Goal: Transaction & Acquisition: Purchase product/service

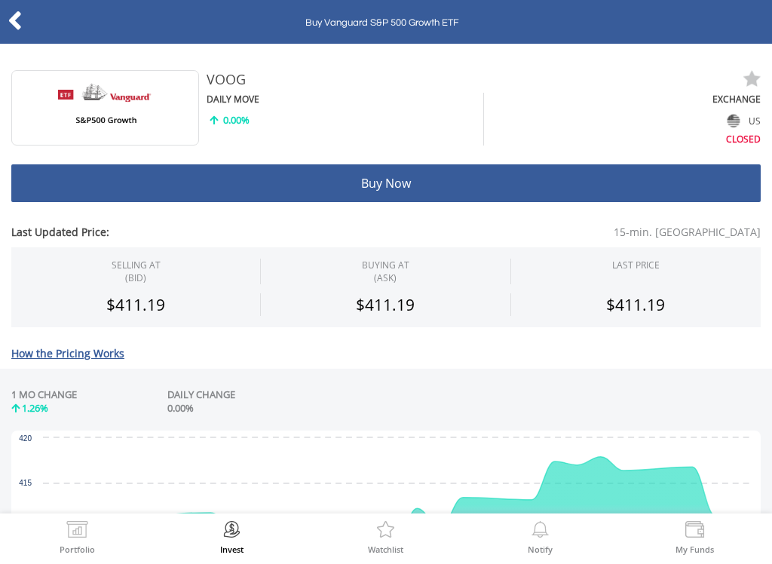
click at [17, 22] on icon at bounding box center [15, 20] width 15 height 29
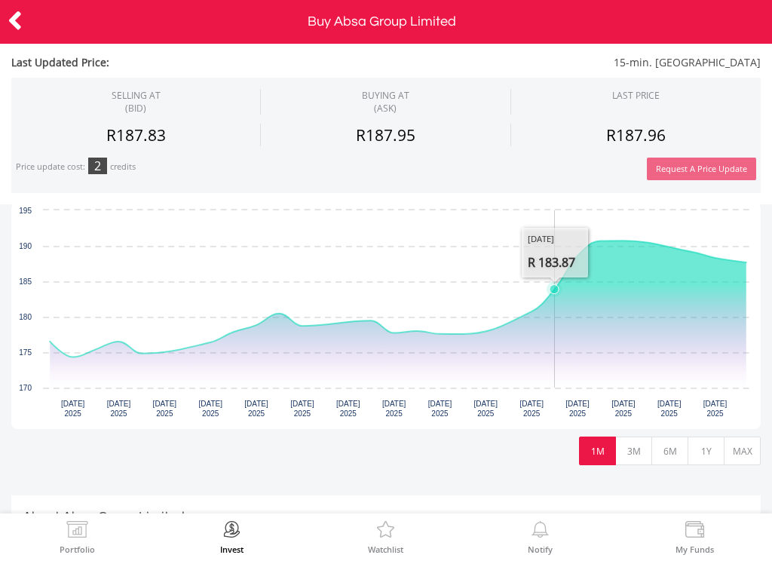
scroll to position [381, 0]
click at [633, 452] on button "3M" at bounding box center [633, 451] width 37 height 29
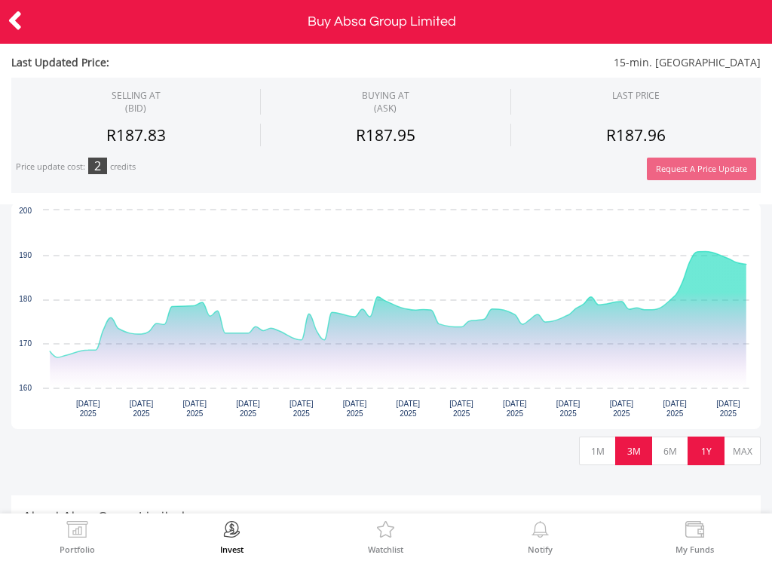
click at [717, 455] on button "1Y" at bounding box center [706, 451] width 37 height 29
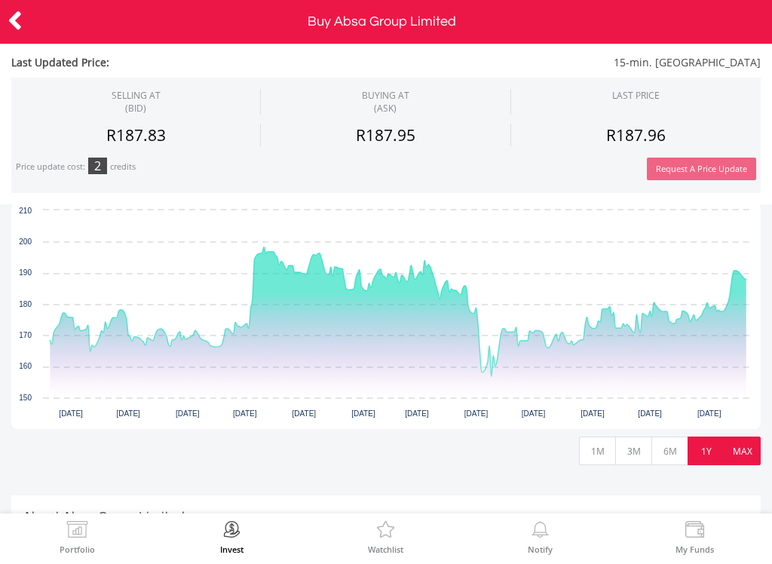
click at [741, 455] on button "MAX" at bounding box center [742, 451] width 37 height 29
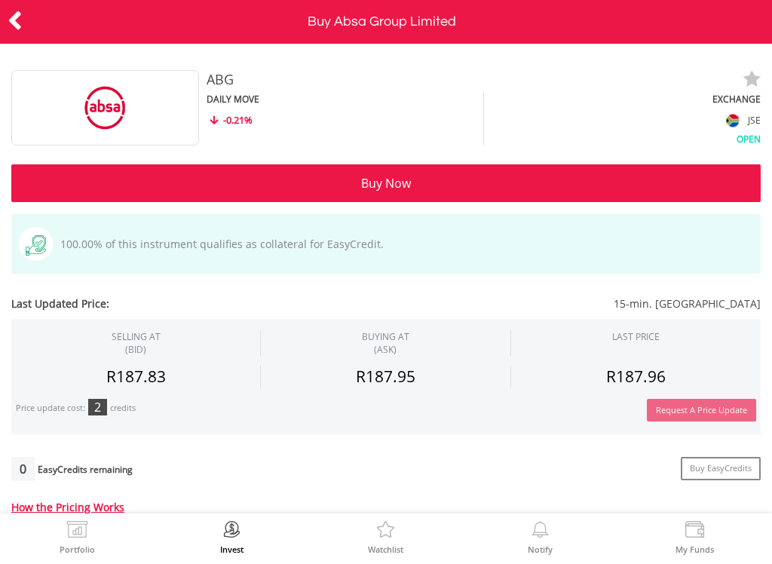
scroll to position [0, 0]
click at [14, 25] on icon at bounding box center [15, 20] width 15 height 29
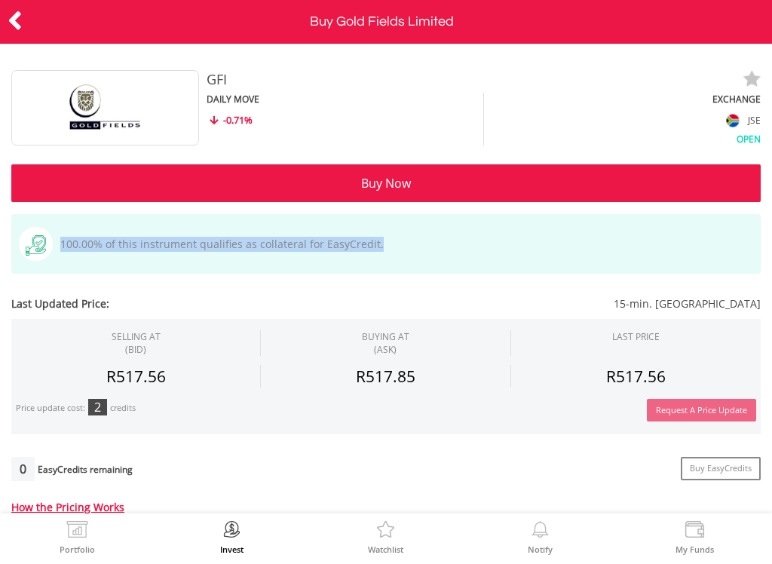
drag, startPoint x: 375, startPoint y: 245, endPoint x: 54, endPoint y: 250, distance: 322.0
click at [54, 250] on div "100.00% of this instrument qualifies as collateral for EasyCredit." at bounding box center [385, 244] width 749 height 60
copy span "100.00% of this instrument qualifies as collateral for EasyCredit."
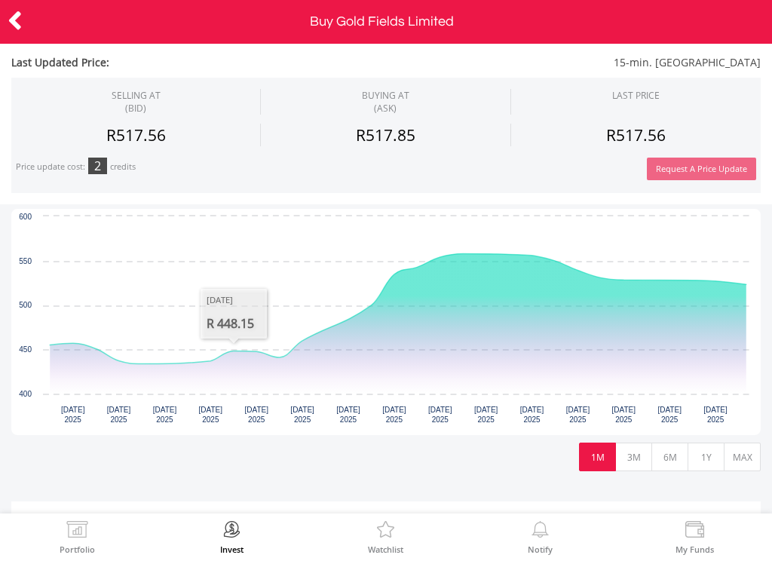
click at [22, 13] on icon at bounding box center [15, 20] width 15 height 29
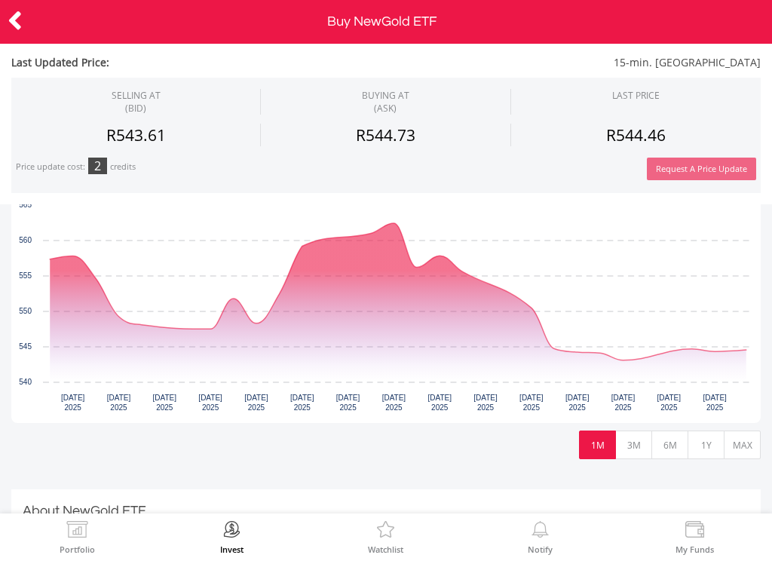
click at [764, 443] on div "Last Updated Price: 15-min. [GEOGRAPHIC_DATA] SELLING AT (BID) BUYING AT (ASK) …" at bounding box center [386, 565] width 772 height 1015
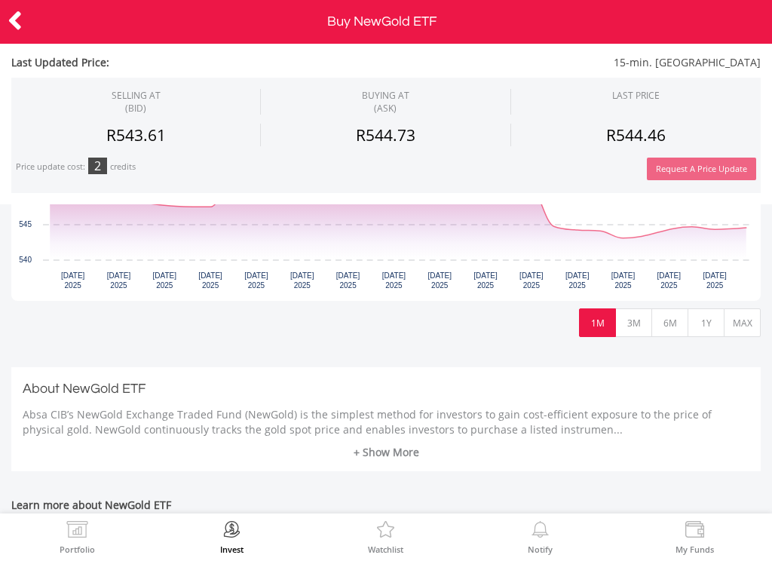
scroll to position [498, 0]
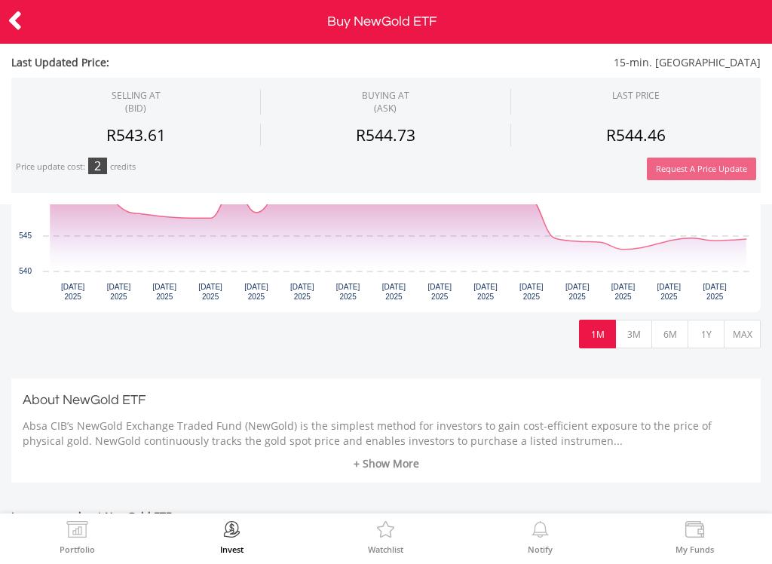
click at [740, 342] on button "MAX" at bounding box center [742, 334] width 37 height 29
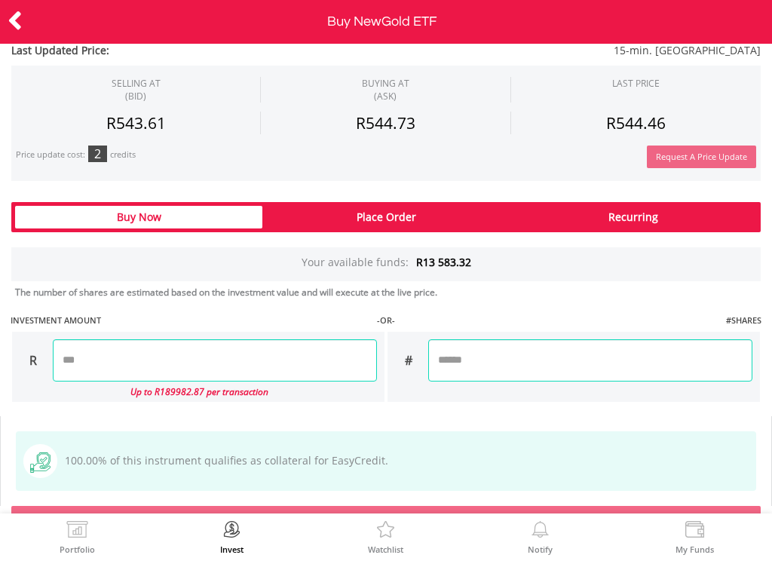
scroll to position [936, 0]
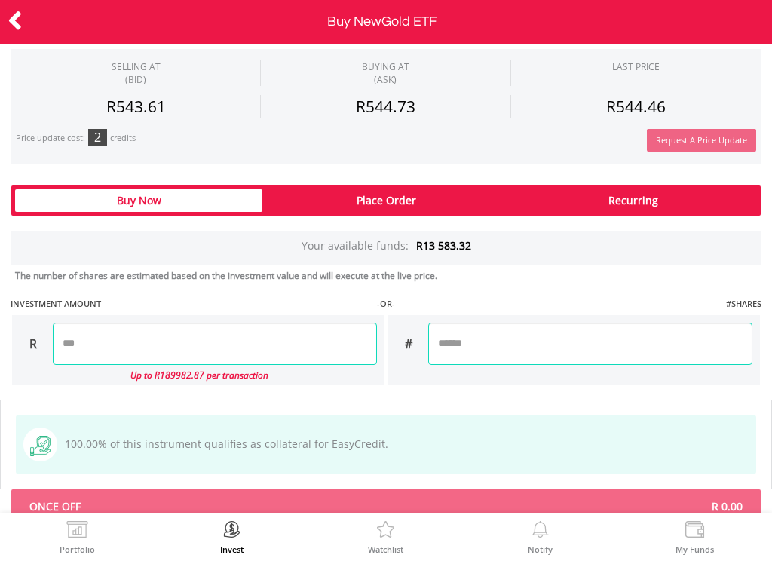
click at [222, 335] on input "number" at bounding box center [215, 344] width 324 height 42
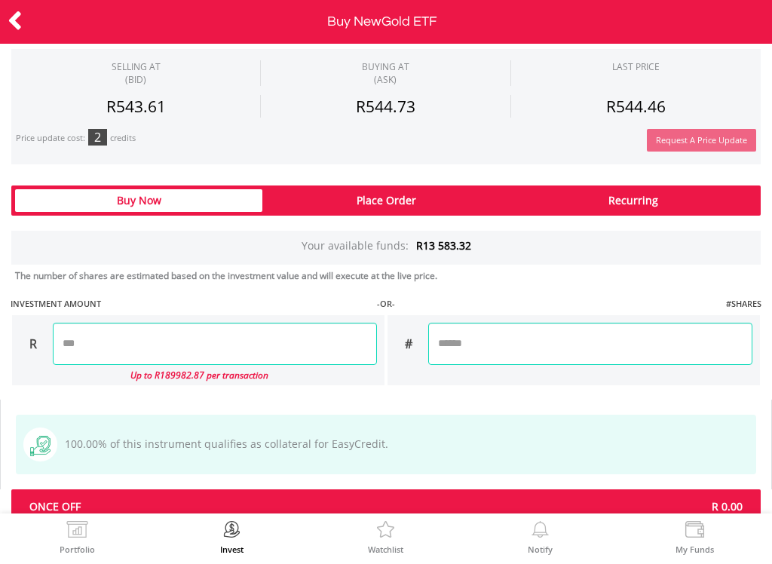
click at [83, 336] on input "*******" at bounding box center [215, 344] width 324 height 42
click at [207, 339] on input "********" at bounding box center [215, 344] width 324 height 42
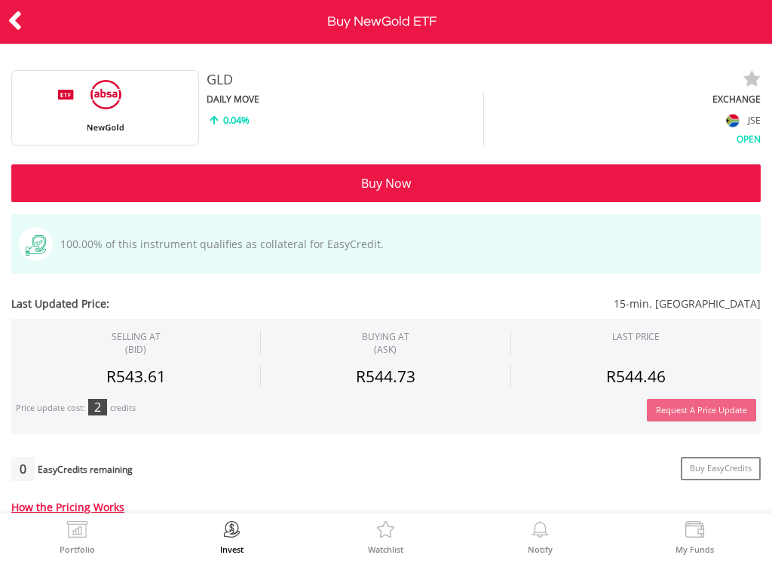
scroll to position [0, 0]
type input "********"
click at [0, 0] on div at bounding box center [0, 0] width 0 height 0
type input "*******"
click at [319, 198] on button "Buy Now" at bounding box center [385, 183] width 749 height 38
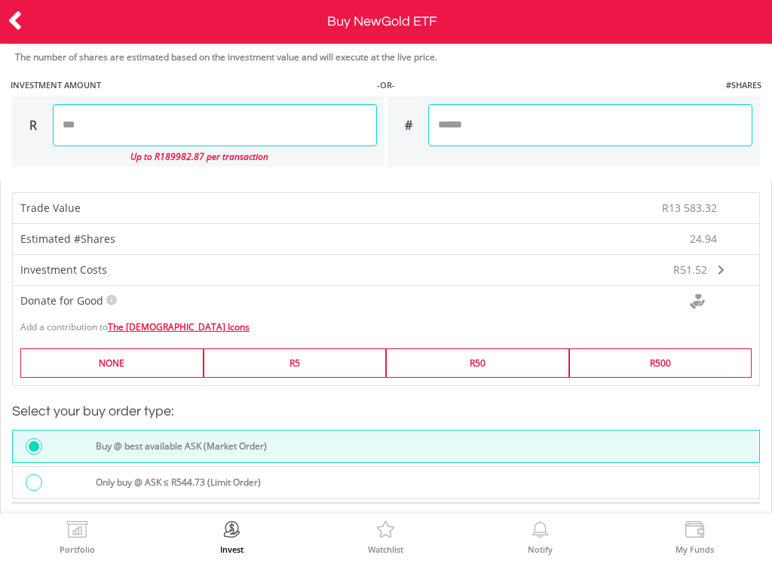
scroll to position [1182, 0]
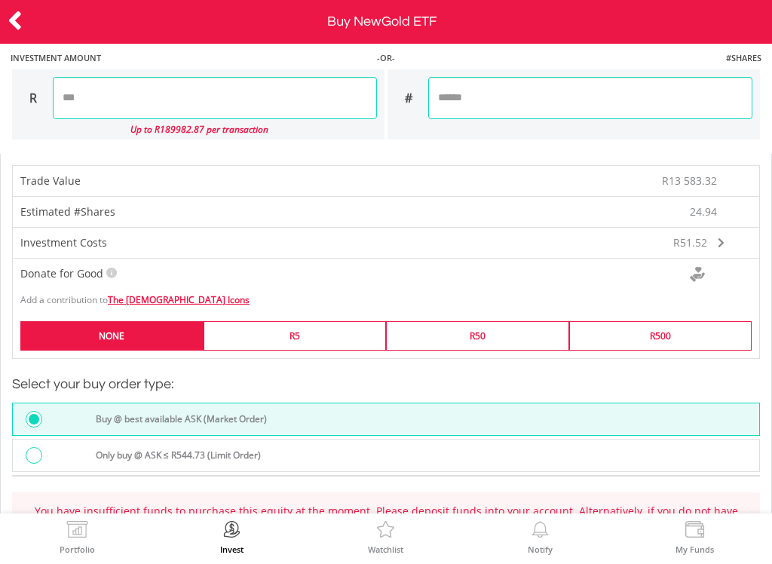
click at [142, 337] on label "NONE" at bounding box center [111, 335] width 183 height 29
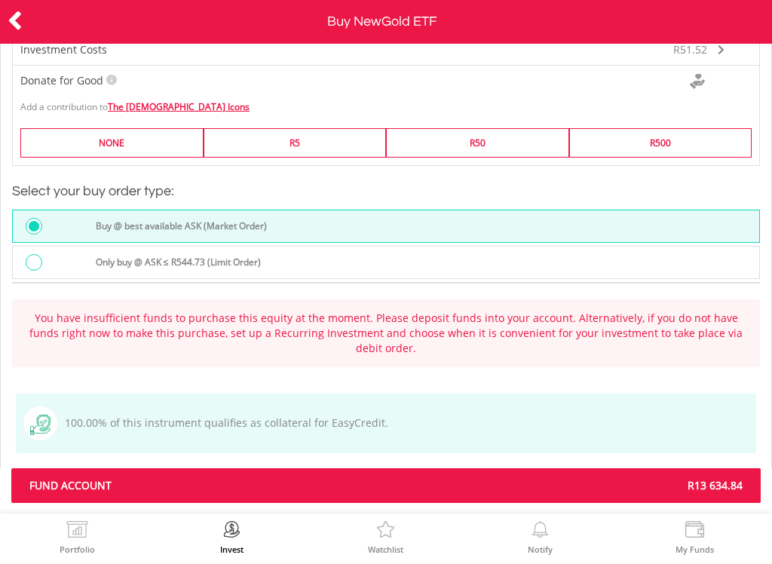
scroll to position [1374, 0]
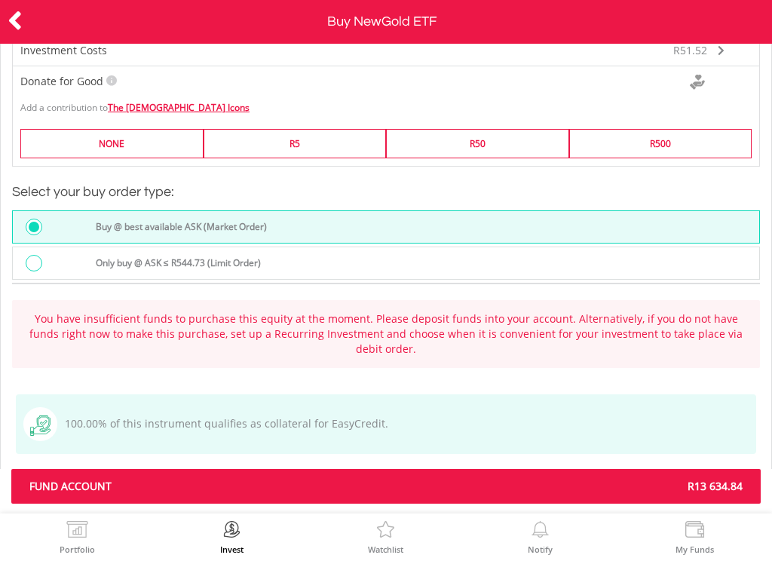
click at [136, 479] on span "FUND ACCOUNT" at bounding box center [202, 486] width 368 height 15
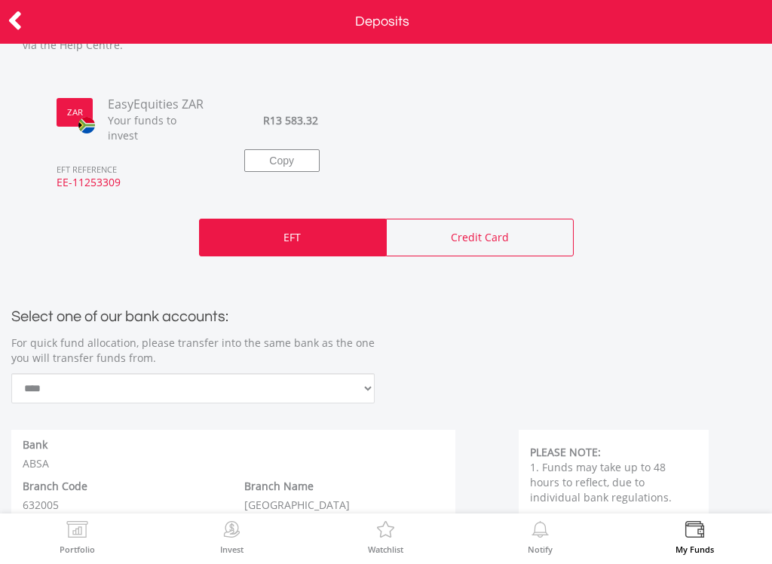
scroll to position [215, 0]
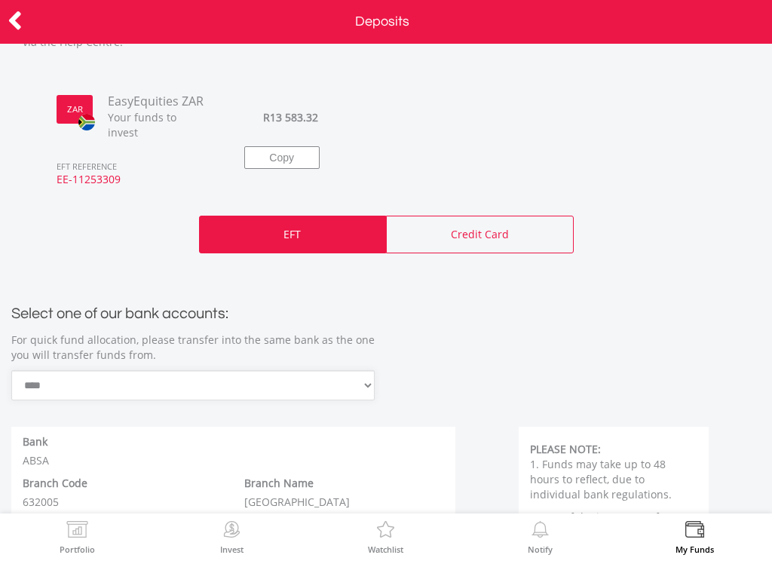
select select "*"
click at [276, 421] on div "**********" at bounding box center [386, 517] width 900 height 490
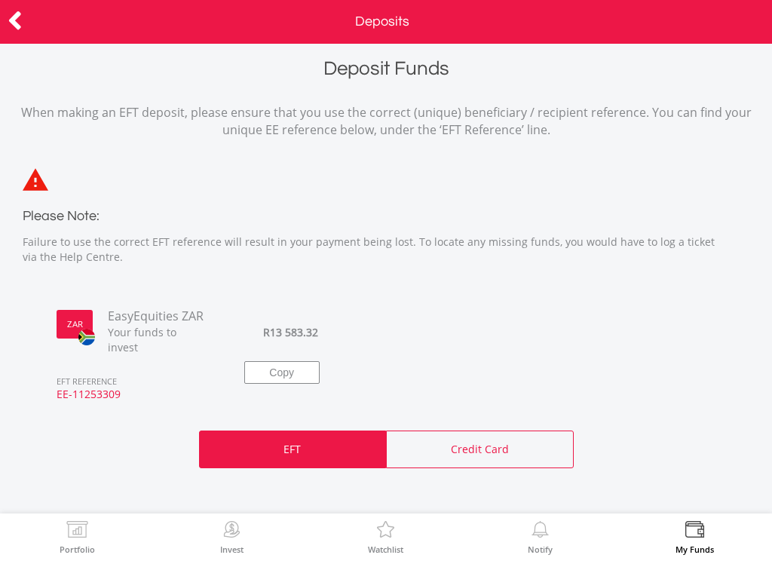
scroll to position [0, 0]
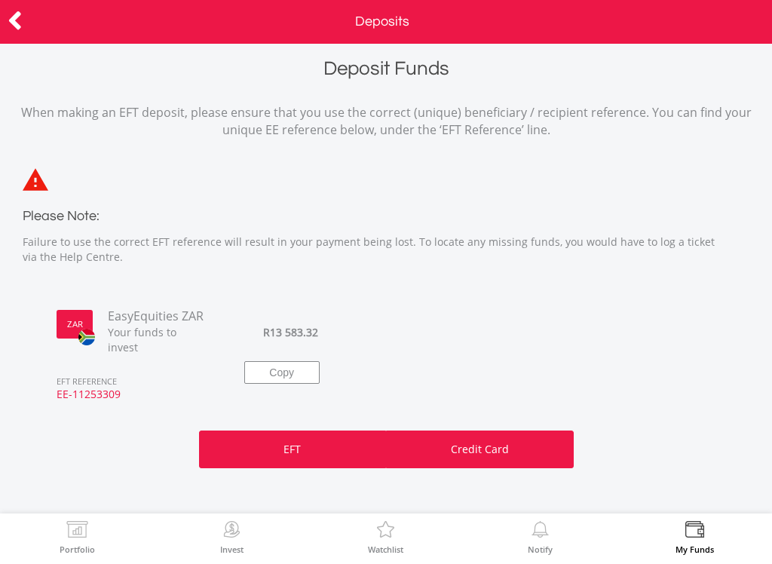
click at [487, 442] on p "Credit Card" at bounding box center [480, 449] width 58 height 15
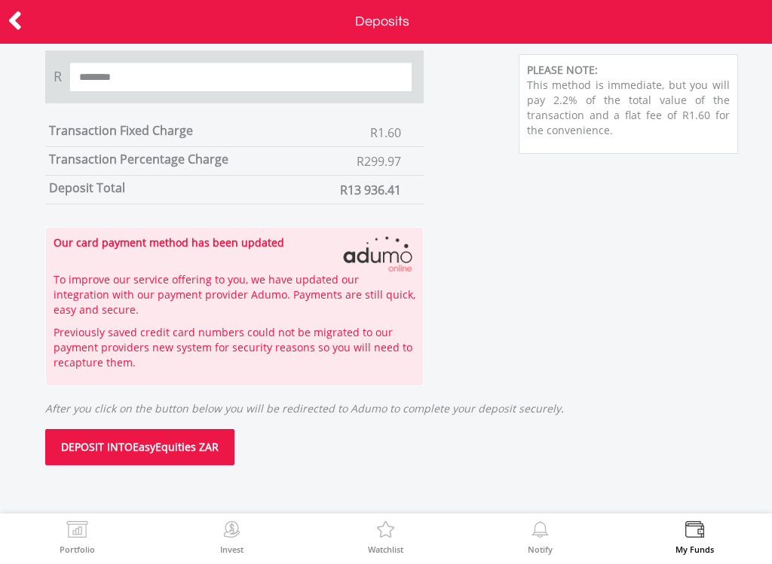
scroll to position [522, 0]
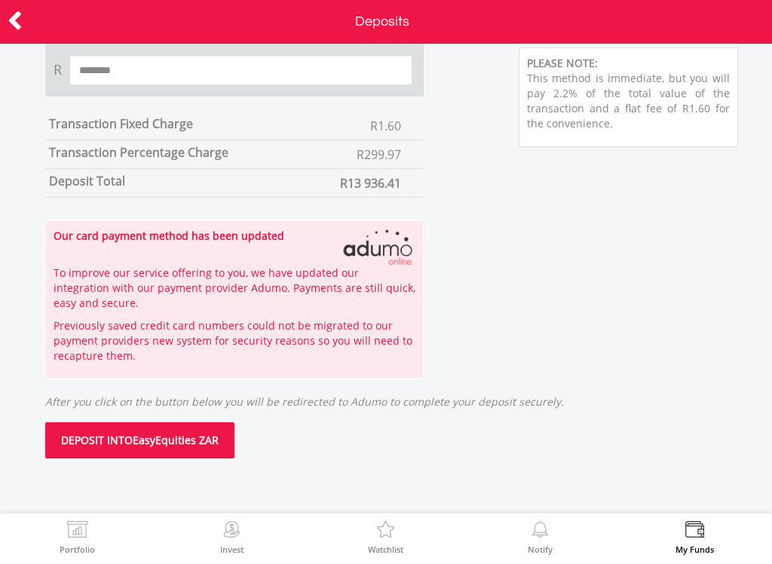
click at [189, 431] on button "DEPOSIT INTO EasyEquities ZAR" at bounding box center [139, 440] width 189 height 36
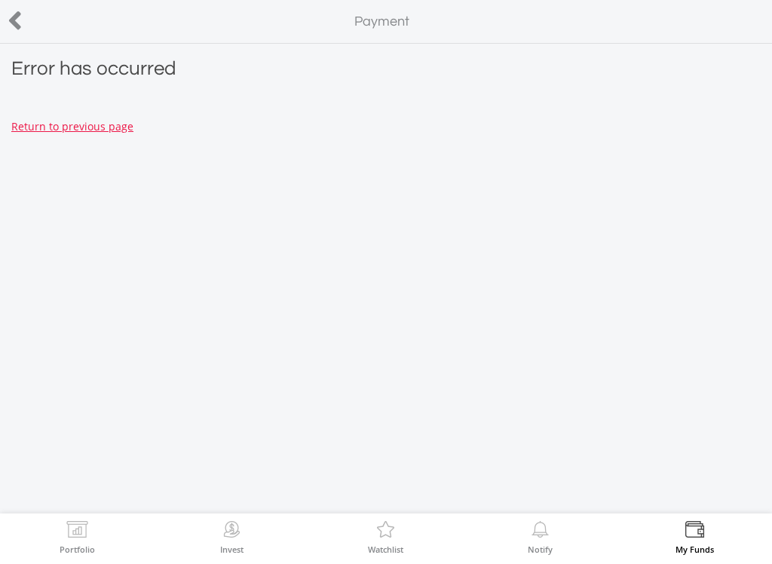
click at [69, 119] on link "Return to previous page" at bounding box center [72, 126] width 122 height 14
click at [106, 130] on link "Return to previous page" at bounding box center [72, 126] width 122 height 14
click at [25, 30] on div at bounding box center [38, 22] width 77 height 32
click at [16, 26] on icon at bounding box center [15, 20] width 15 height 29
drag, startPoint x: 0, startPoint y: 0, endPoint x: 15, endPoint y: 26, distance: 29.7
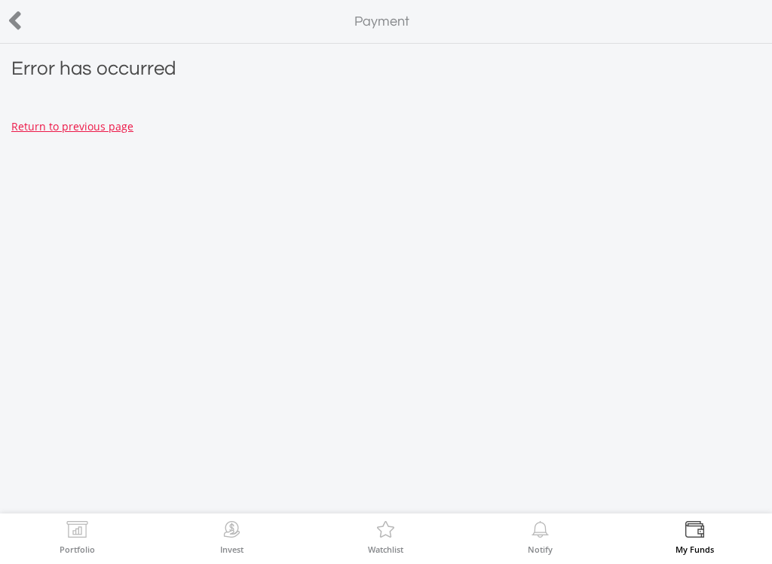
click at [15, 26] on icon at bounding box center [15, 20] width 15 height 29
click at [701, 540] on img at bounding box center [694, 531] width 23 height 21
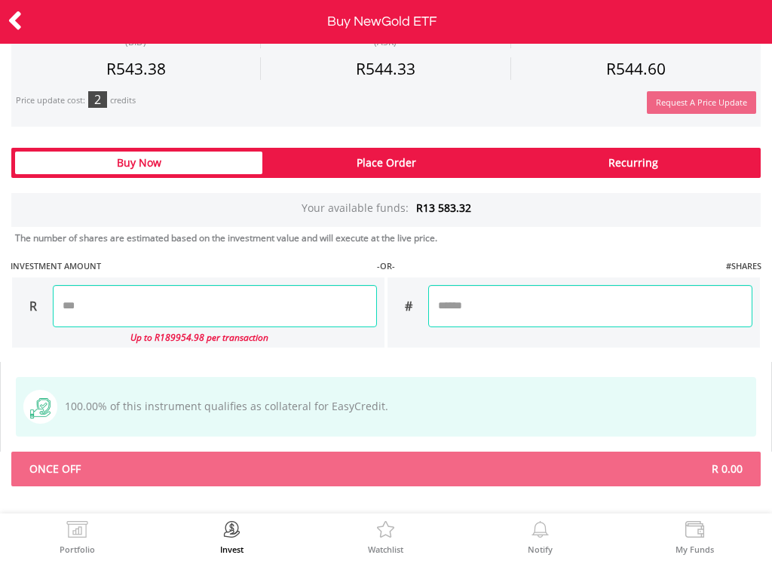
scroll to position [972, 0]
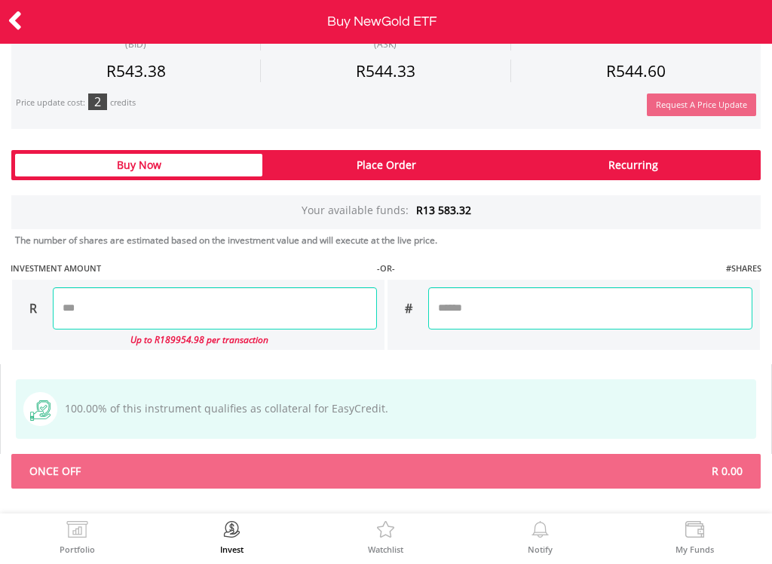
click at [210, 302] on input "number" at bounding box center [215, 308] width 324 height 42
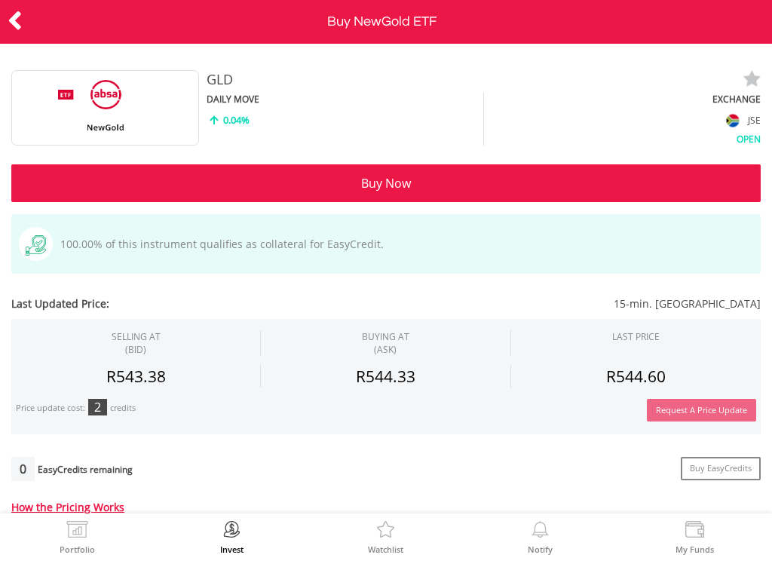
scroll to position [0, 0]
type input "********"
click at [0, 0] on div at bounding box center [0, 0] width 0 height 0
type input "*******"
click at [227, 189] on button "Buy Now" at bounding box center [385, 183] width 749 height 38
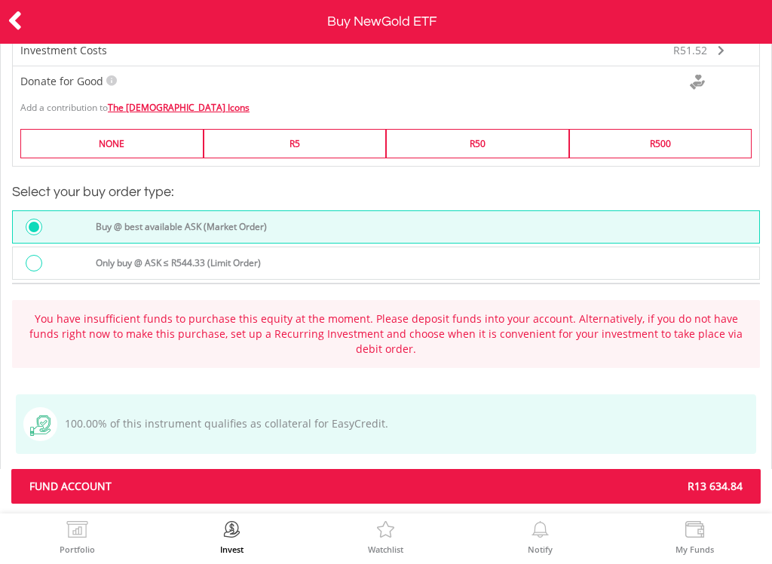
scroll to position [1374, 0]
click at [230, 469] on div "FUND ACCOUNT R13 634.84" at bounding box center [385, 486] width 749 height 35
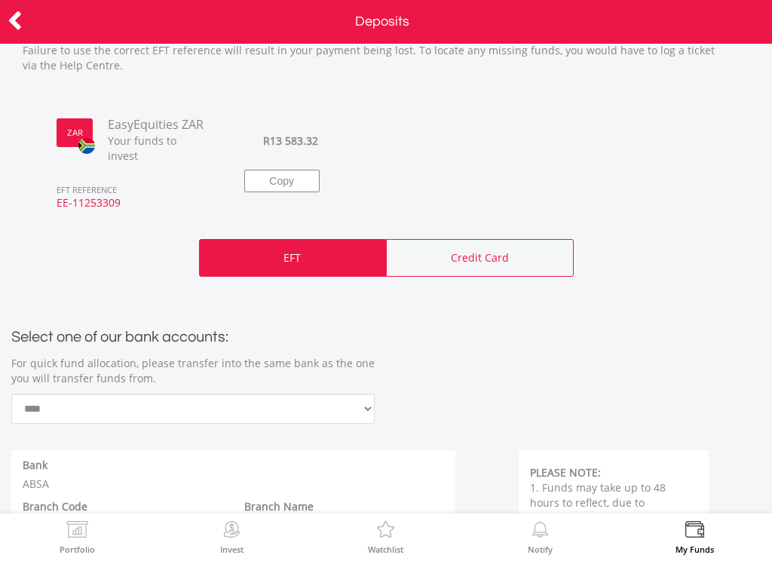
scroll to position [207, 0]
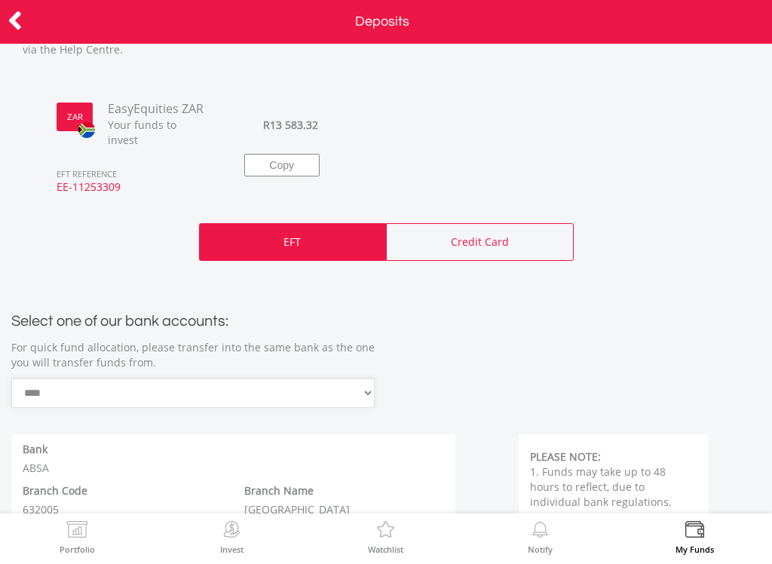
select select "*"
click at [267, 437] on div "**********" at bounding box center [386, 525] width 900 height 490
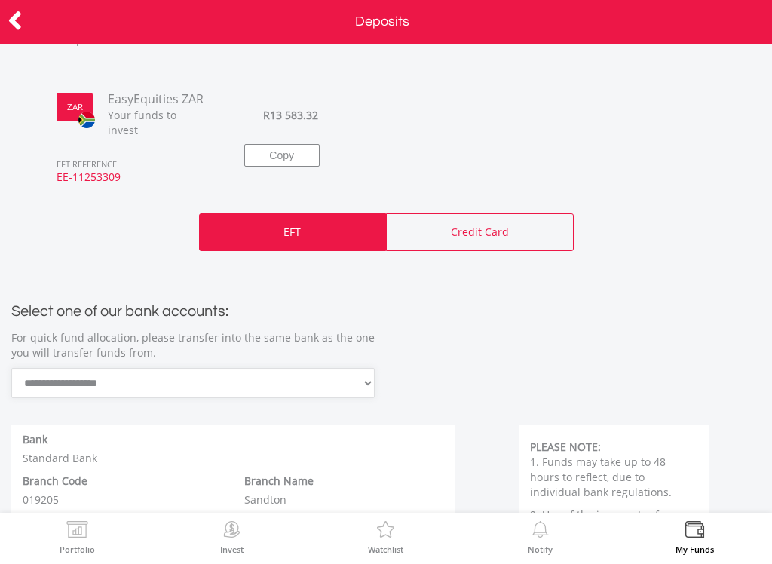
scroll to position [215, 0]
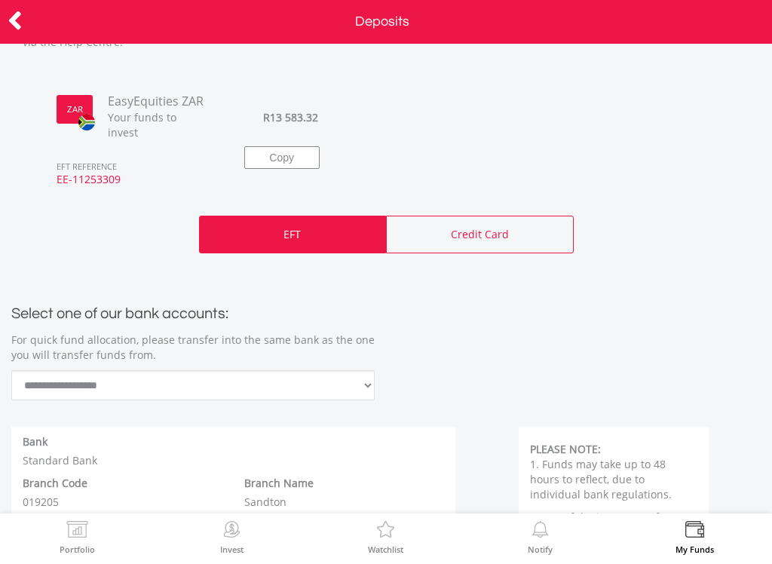
click at [293, 228] on div "EFT" at bounding box center [293, 235] width 188 height 38
click at [292, 216] on div "EFT" at bounding box center [293, 235] width 188 height 38
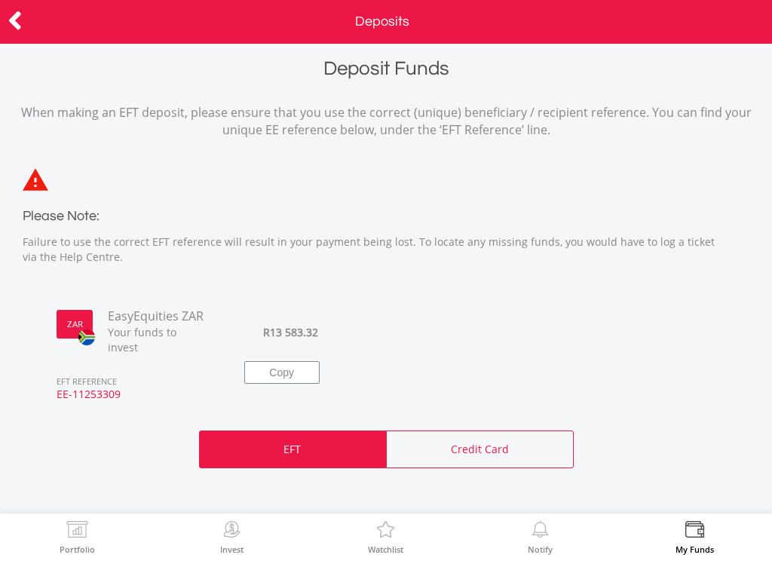
click at [295, 442] on p "EFT" at bounding box center [291, 449] width 17 height 15
click at [278, 361] on button "Copy" at bounding box center [281, 372] width 75 height 23
click at [296, 446] on div "EFT" at bounding box center [293, 449] width 188 height 38
click at [290, 442] on p "EFT" at bounding box center [291, 449] width 17 height 15
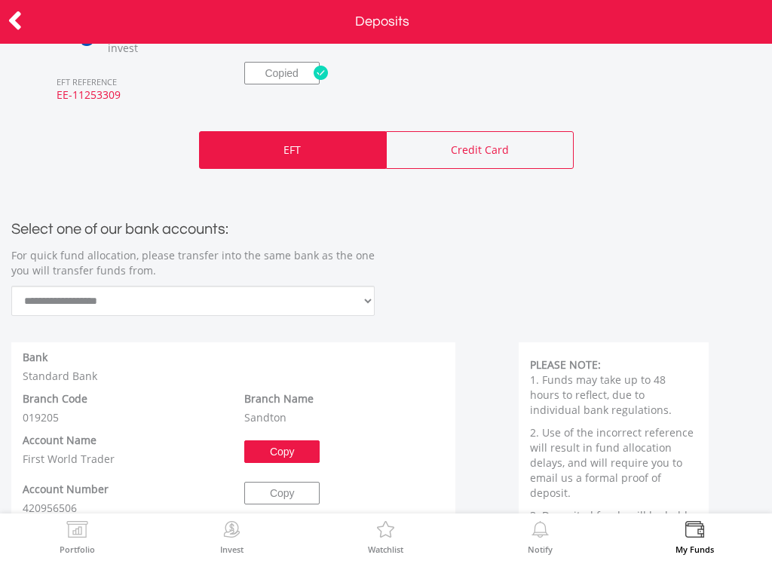
scroll to position [304, 0]
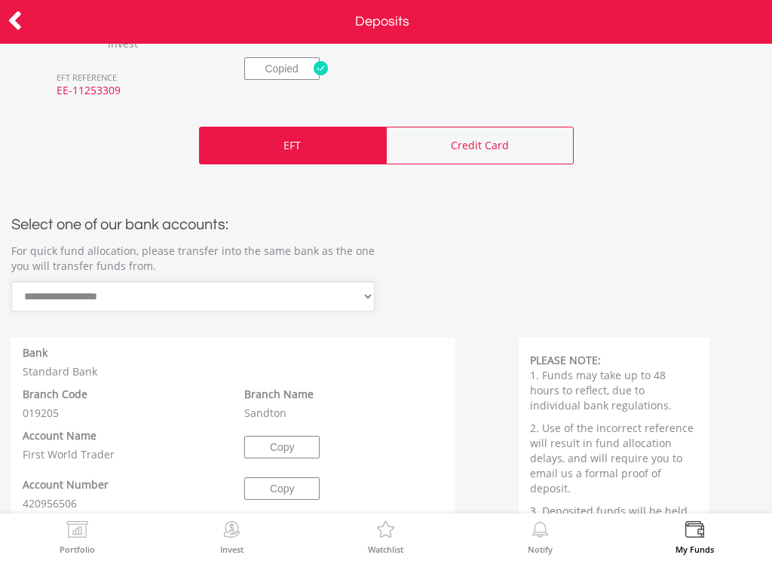
click at [404, 249] on div "**********" at bounding box center [386, 254] width 772 height 113
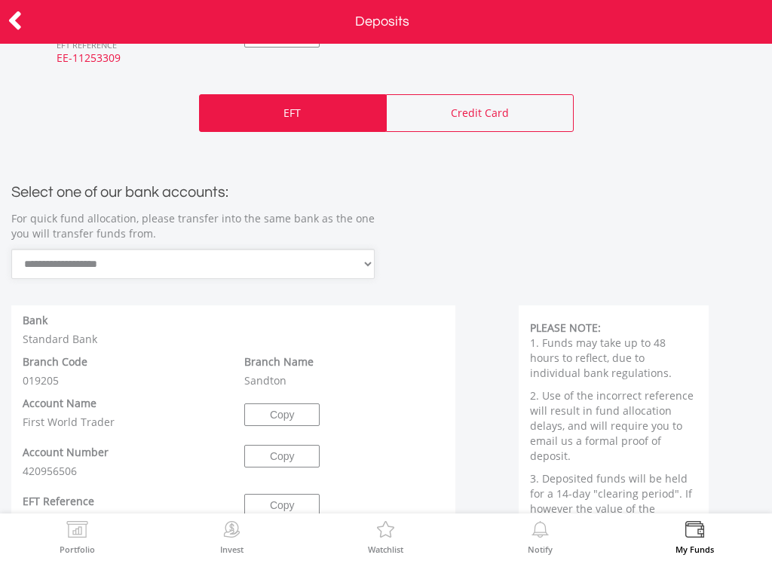
scroll to position [339, 0]
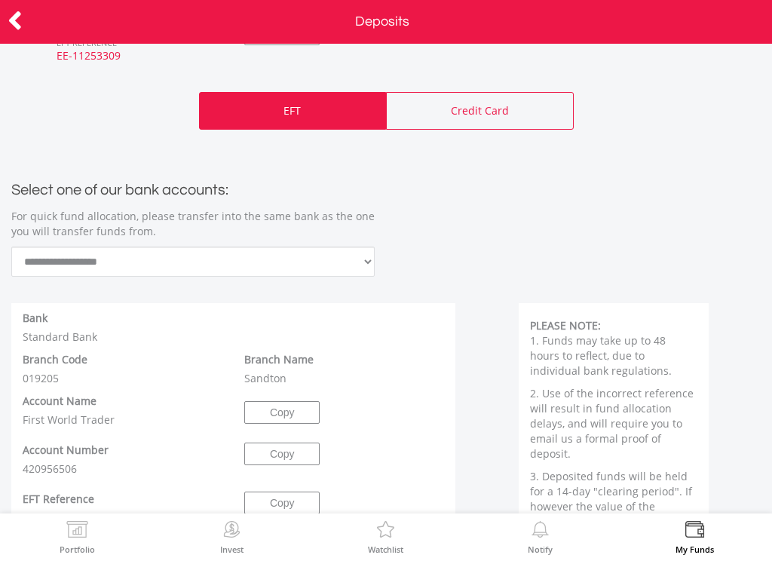
click at [275, 354] on div "Branch Name [GEOGRAPHIC_DATA]" at bounding box center [344, 369] width 222 height 34
click at [267, 386] on div "Account Name First World Trader Copy" at bounding box center [233, 410] width 444 height 49
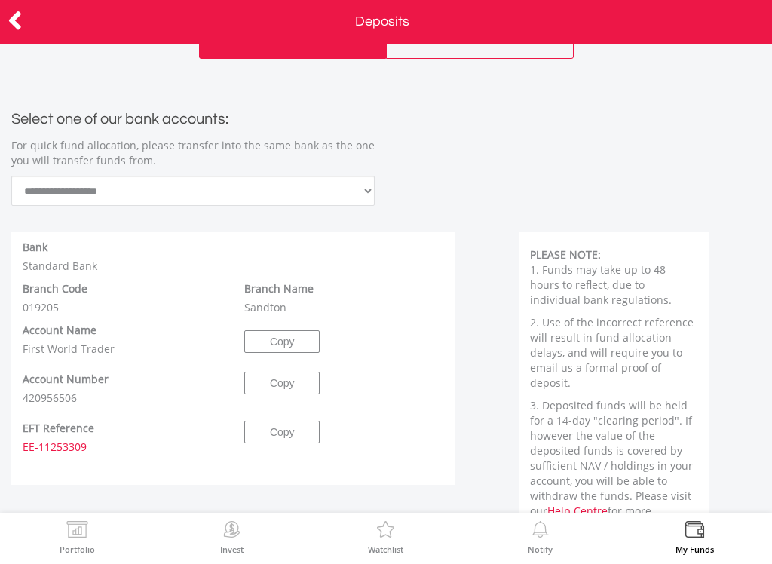
scroll to position [432, 0]
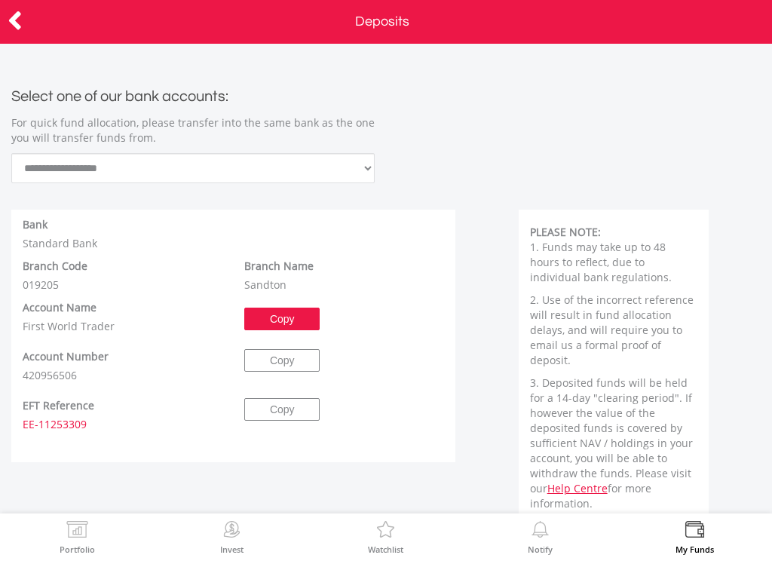
click at [277, 308] on button "Copy" at bounding box center [281, 319] width 75 height 23
click at [268, 398] on button "Copy" at bounding box center [281, 409] width 75 height 23
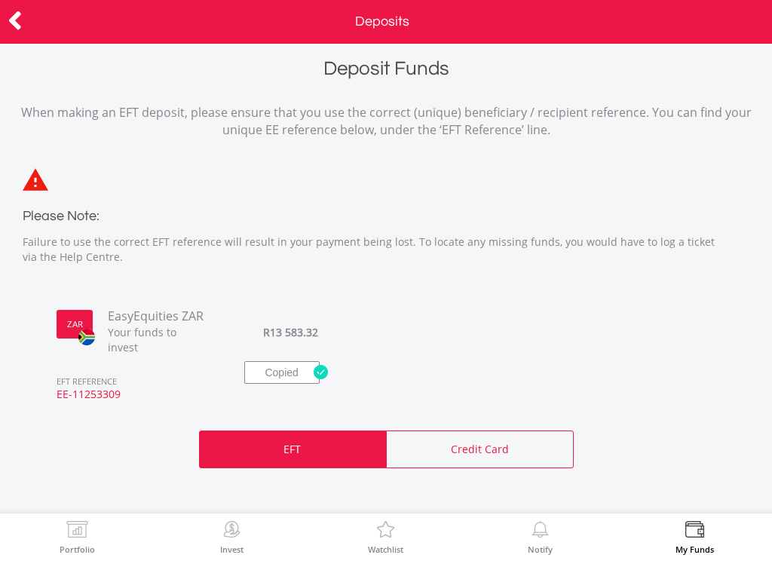
scroll to position [0, 0]
click at [40, 182] on img at bounding box center [36, 179] width 26 height 23
click at [84, 311] on div "EasyEquities ZAR Your funds to invest" at bounding box center [148, 331] width 147 height 47
click at [137, 317] on span "EasyEquities ZAR" at bounding box center [159, 316] width 124 height 17
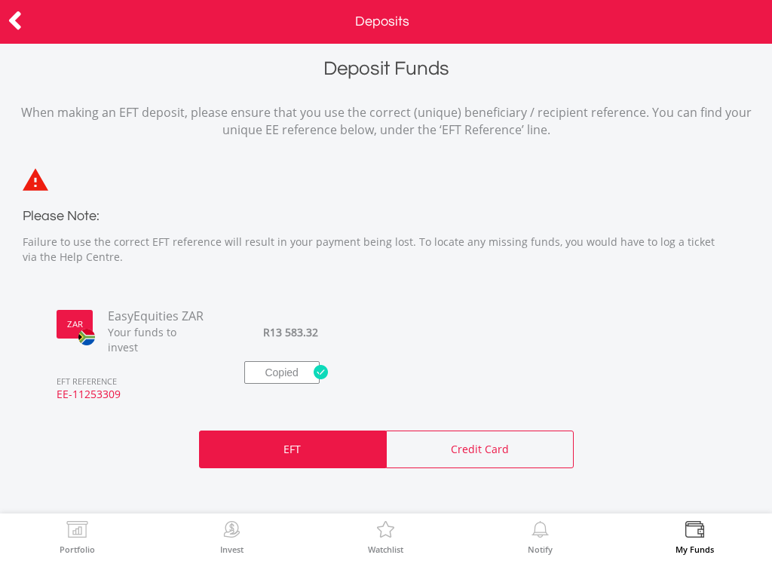
click at [290, 326] on span "R13 583.32" at bounding box center [290, 332] width 55 height 14
click at [304, 431] on div "EFT" at bounding box center [293, 449] width 188 height 38
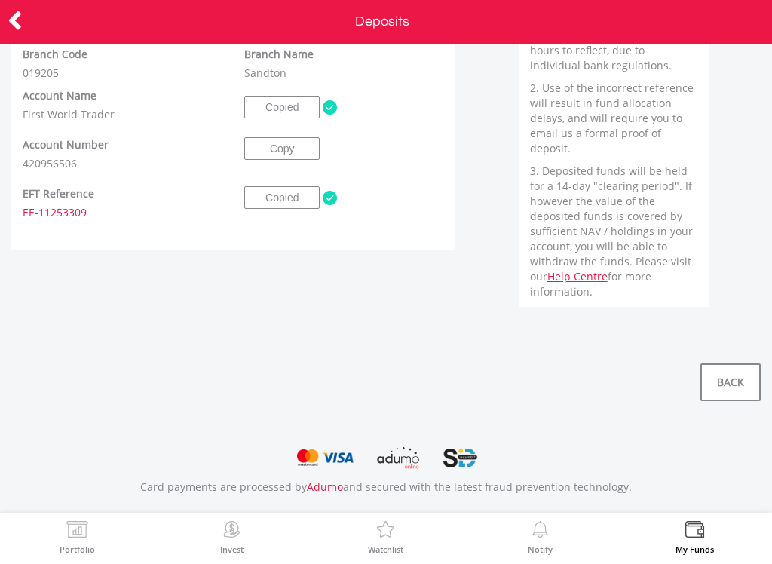
scroll to position [642, 0]
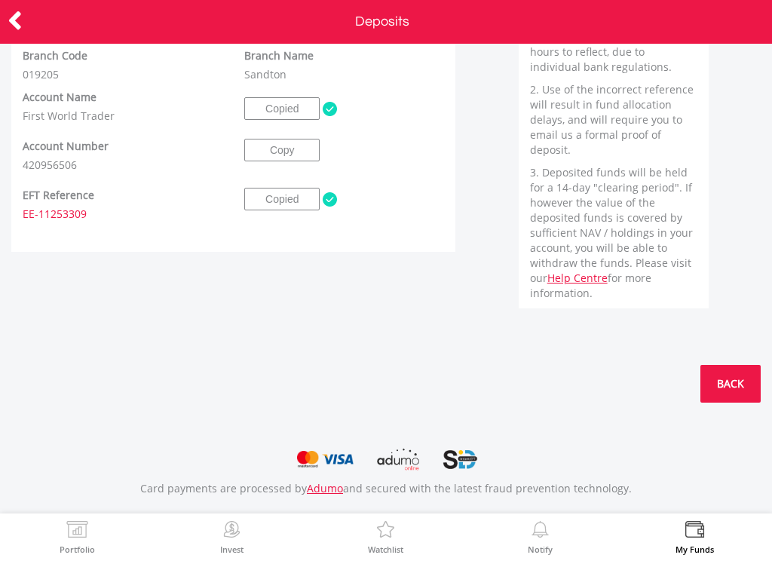
click at [730, 383] on link "BACK" at bounding box center [730, 384] width 60 height 38
drag, startPoint x: 730, startPoint y: 383, endPoint x: 20, endPoint y: 31, distance: 792.7
click at [20, 31] on icon at bounding box center [15, 20] width 15 height 29
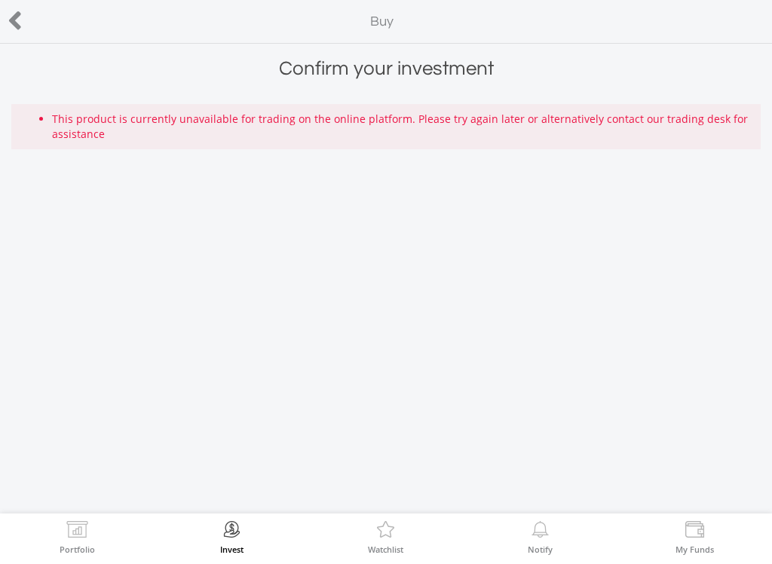
click at [20, 31] on icon at bounding box center [15, 20] width 15 height 29
